Goal: Information Seeking & Learning: Learn about a topic

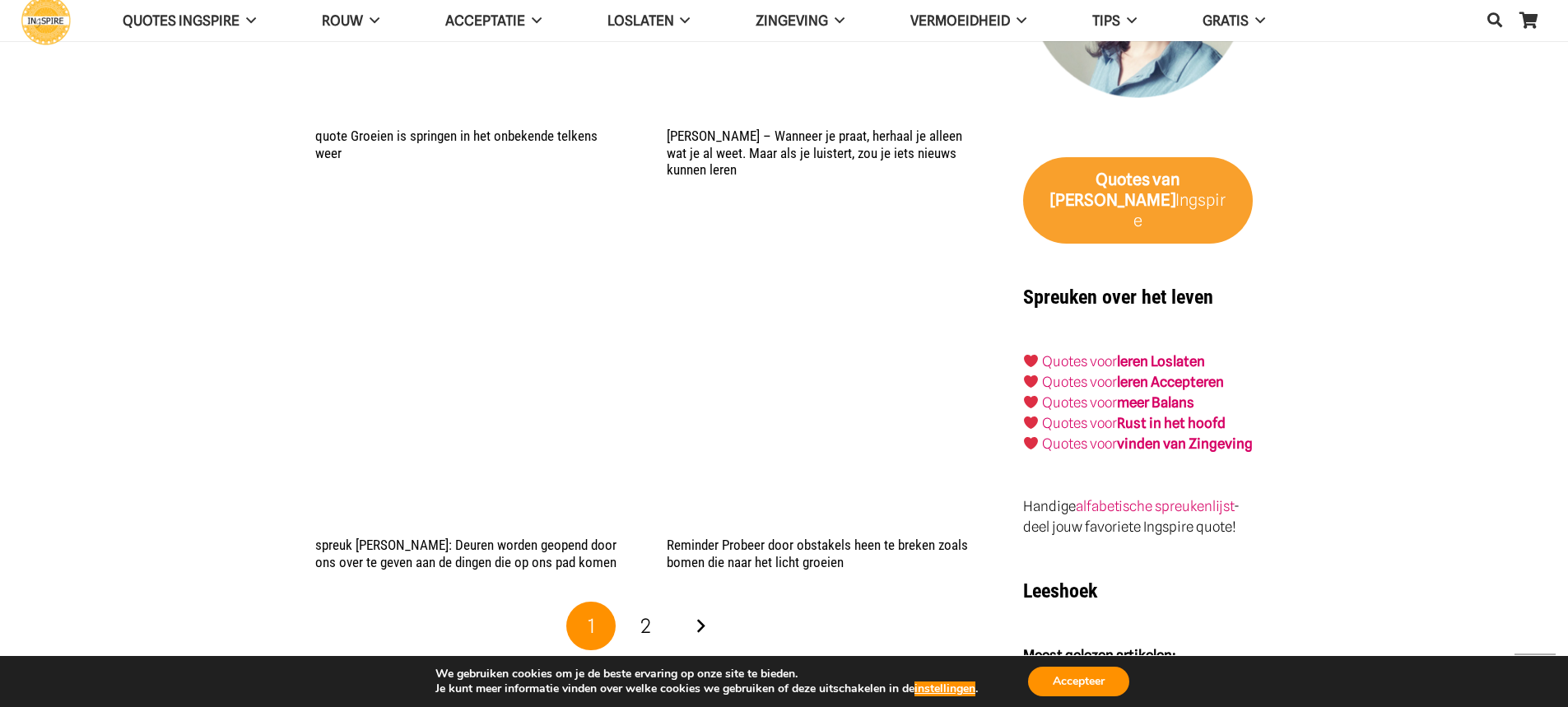
scroll to position [2881, 0]
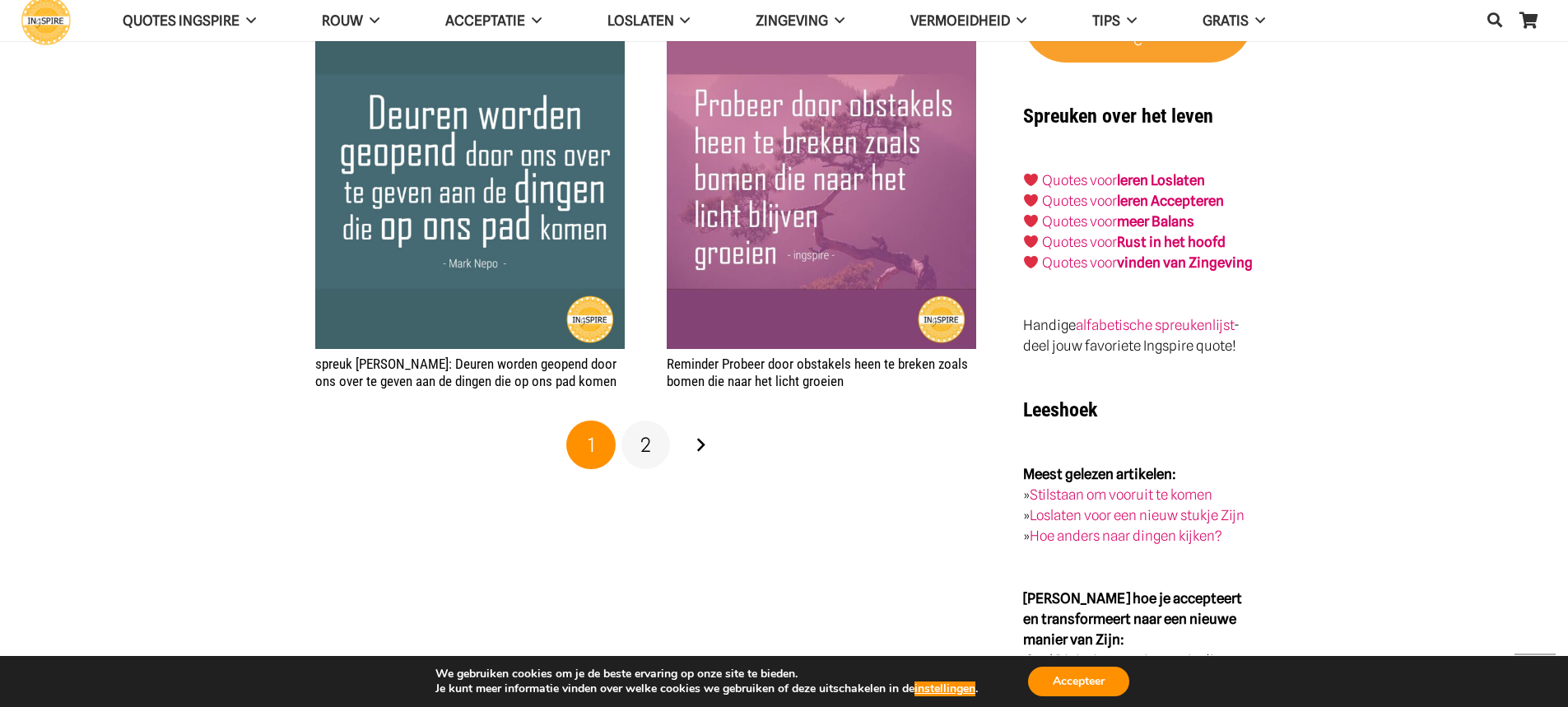
click at [649, 444] on span "2" at bounding box center [646, 445] width 11 height 24
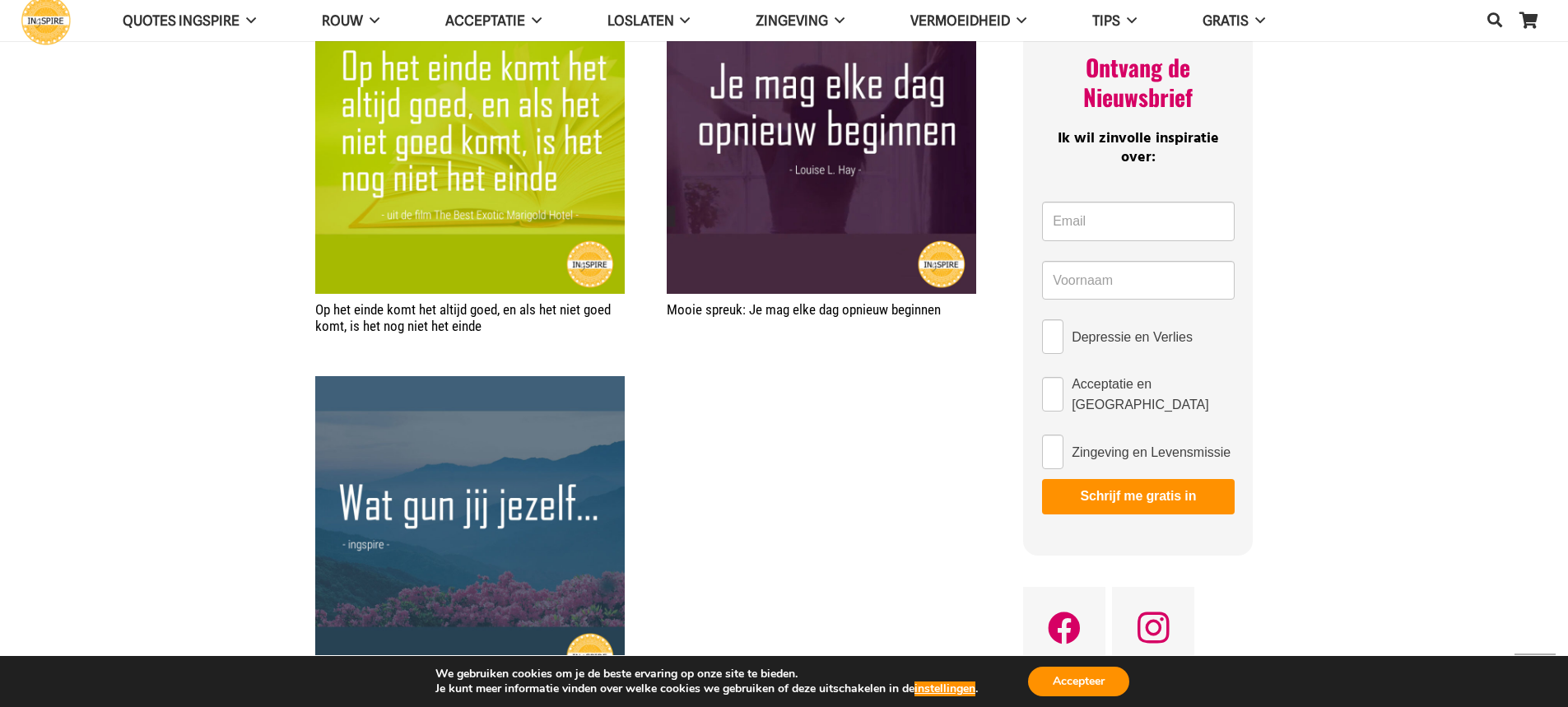
scroll to position [659, 0]
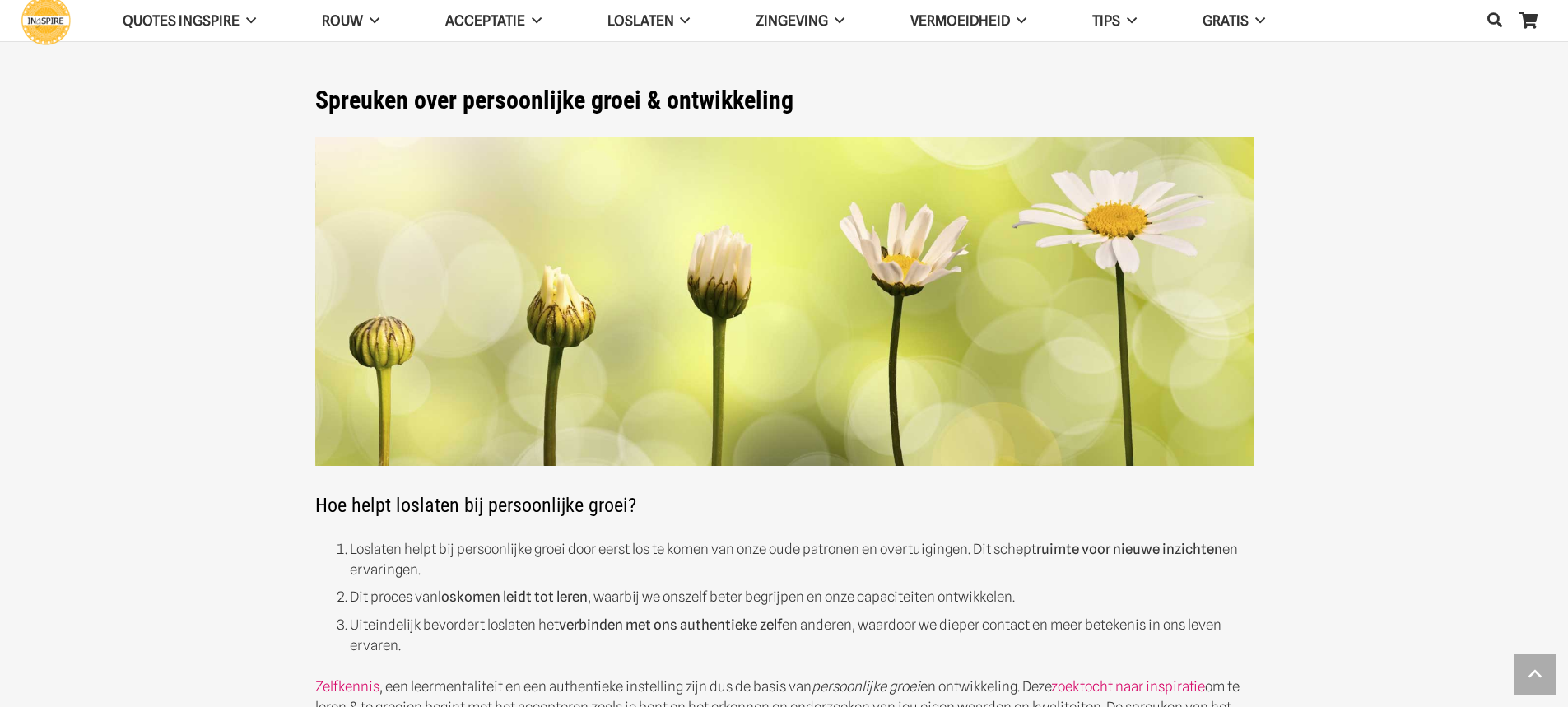
scroll to position [2881, 0]
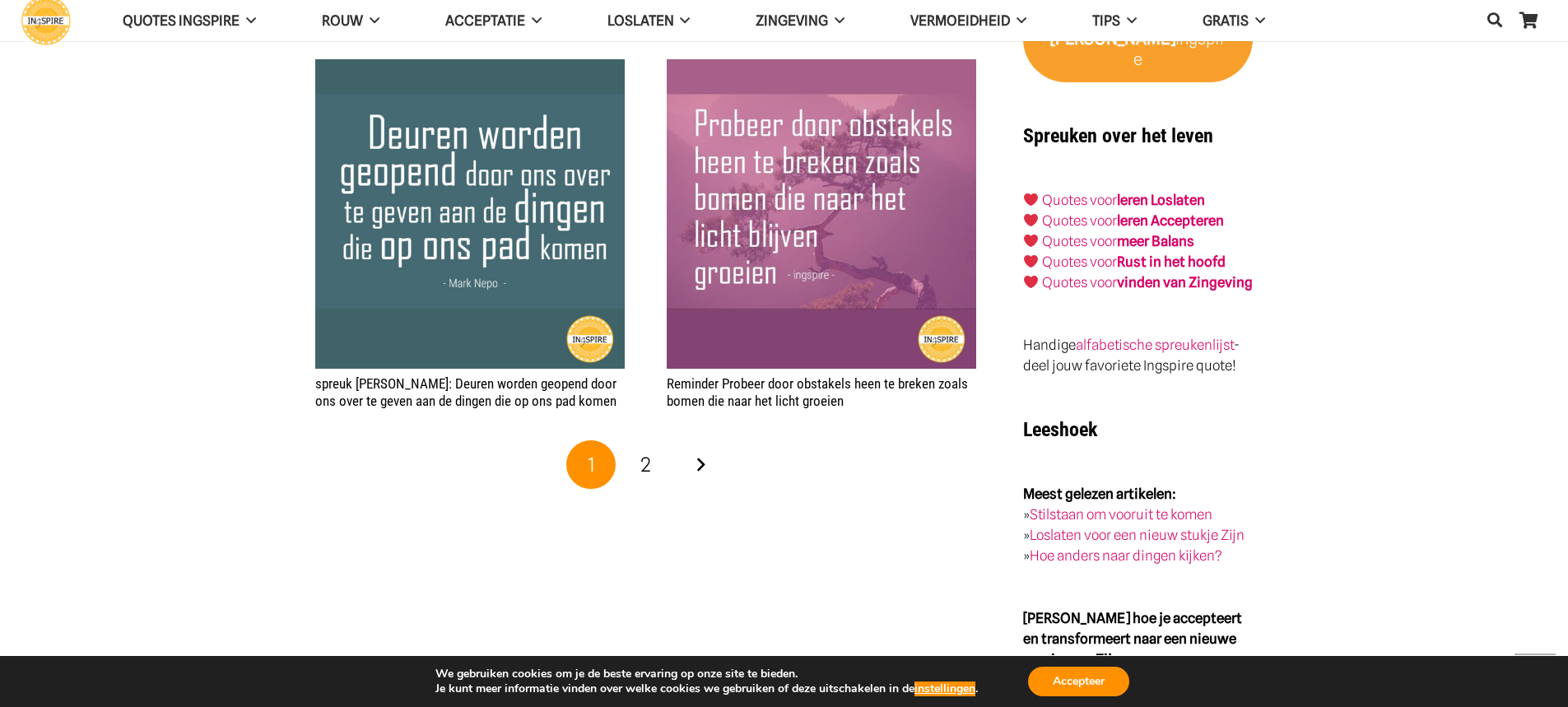
scroll to position [2881, 0]
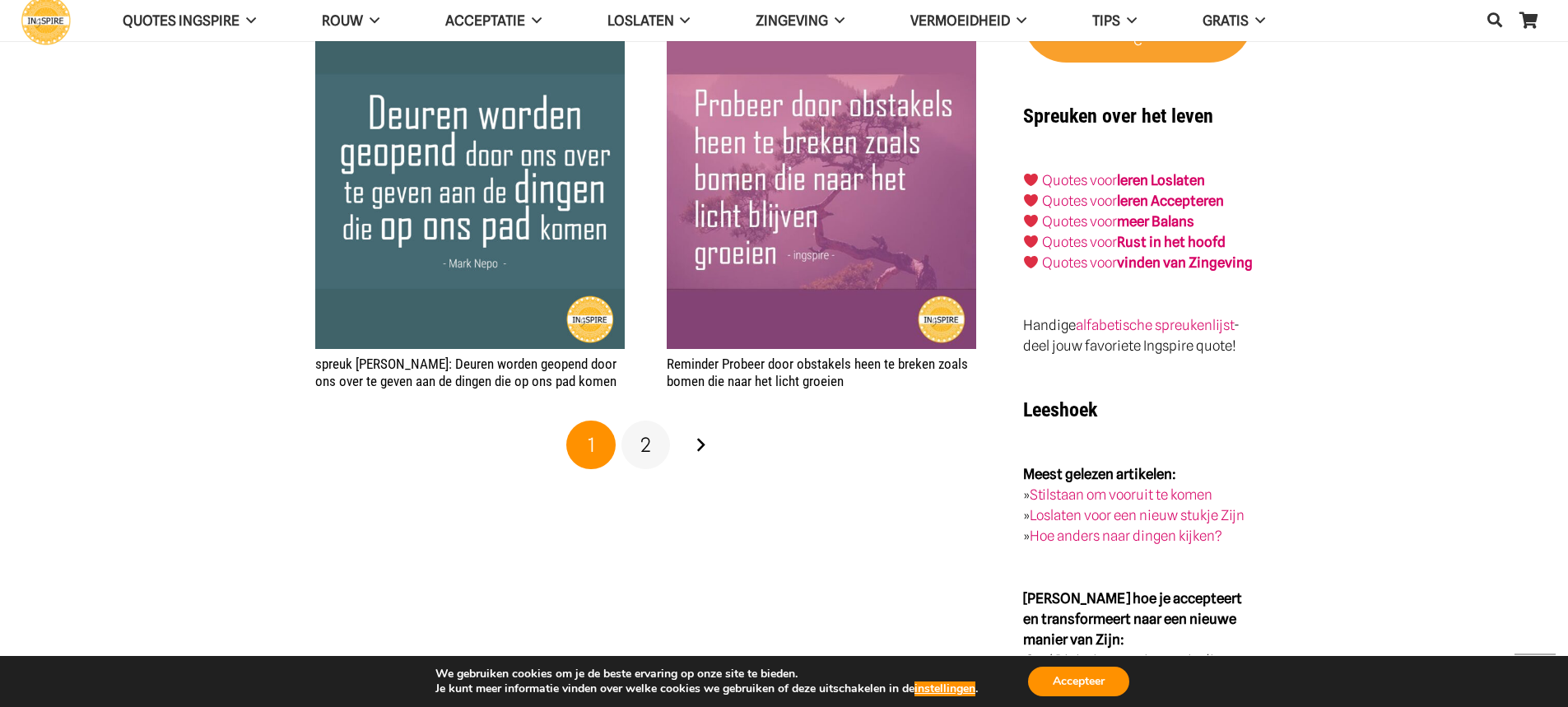
click at [648, 452] on span "2" at bounding box center [646, 445] width 11 height 24
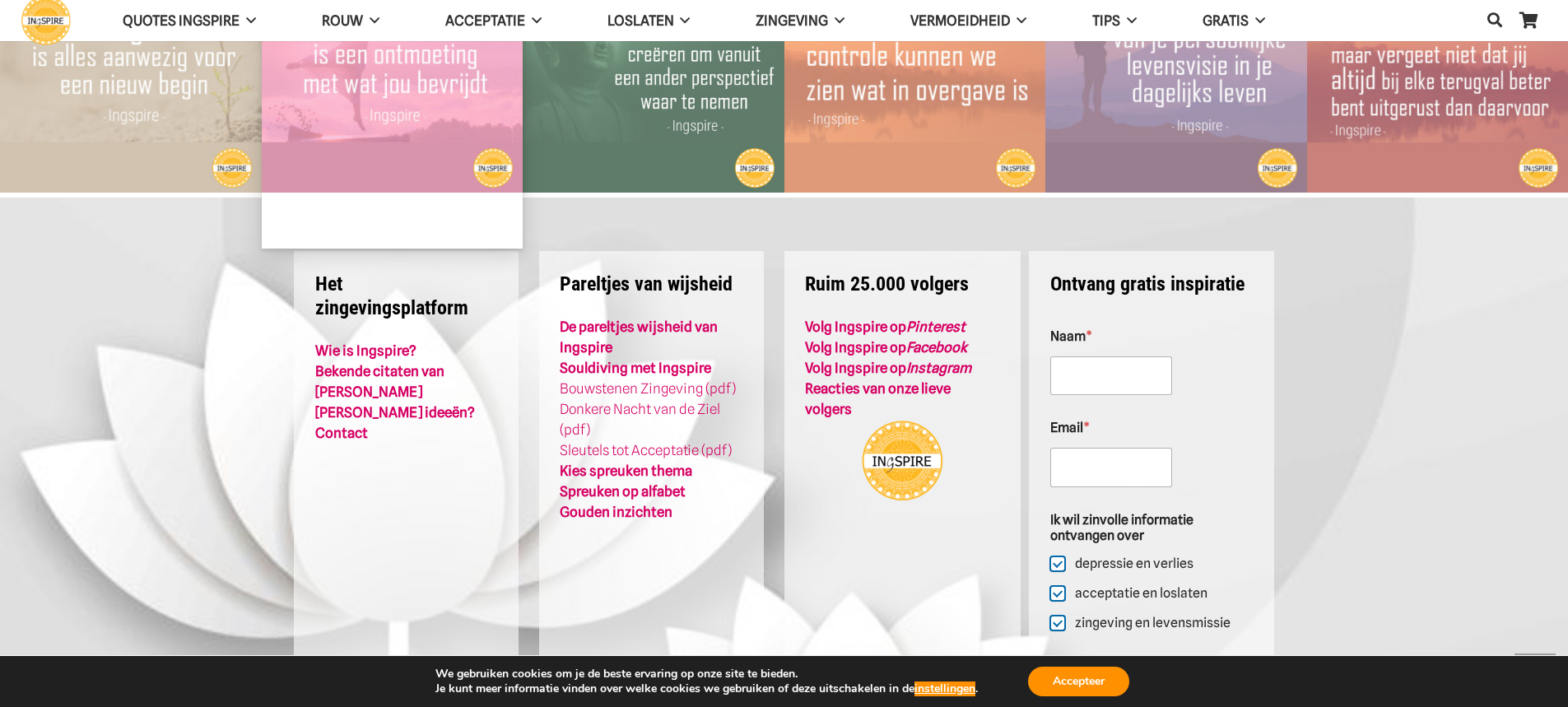
scroll to position [4116, 0]
